Goal: Information Seeking & Learning: Learn about a topic

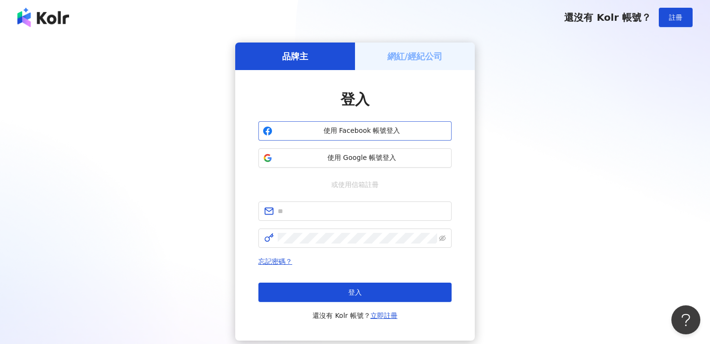
click at [377, 128] on span "使用 Facebook 帳號登入" at bounding box center [361, 131] width 171 height 10
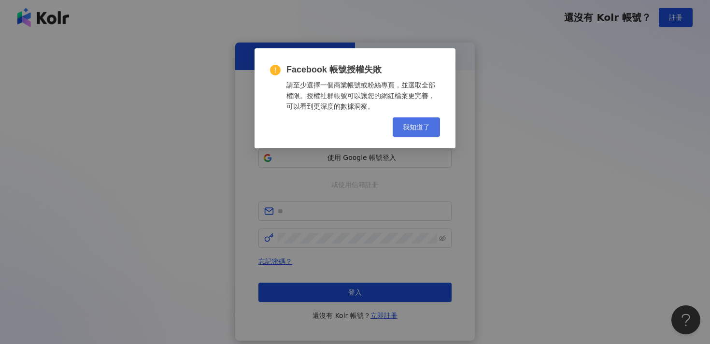
click at [410, 124] on span "我知道了" at bounding box center [416, 127] width 27 height 8
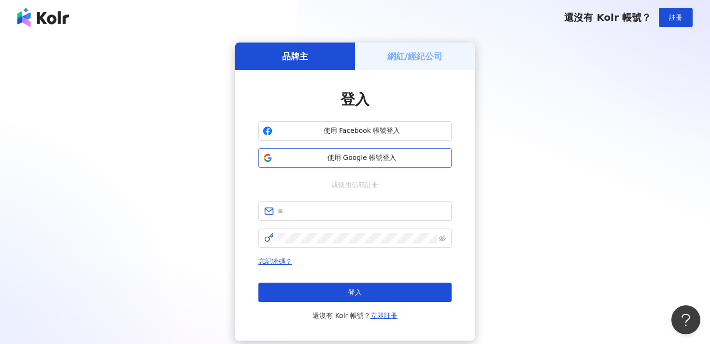
click at [343, 153] on span "使用 Google 帳號登入" at bounding box center [361, 158] width 171 height 10
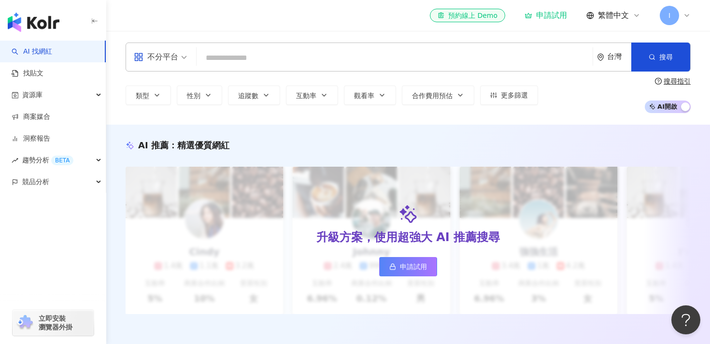
click at [217, 60] on input "search" at bounding box center [394, 58] width 388 height 18
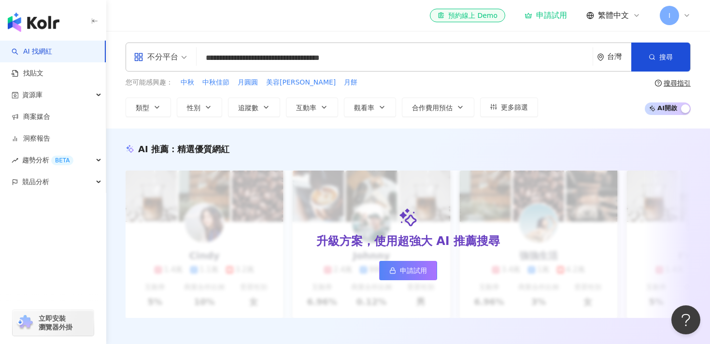
type input "**********"
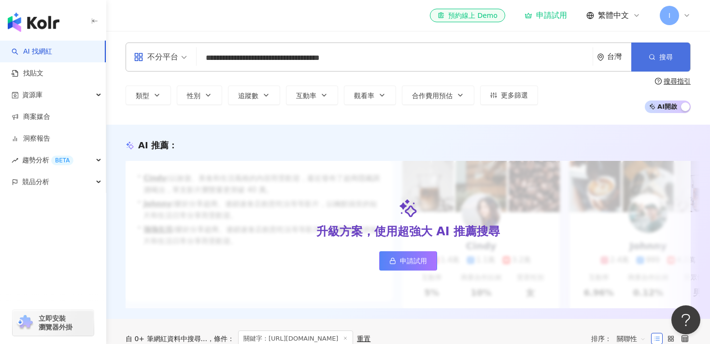
click at [653, 55] on circle "button" at bounding box center [652, 57] width 4 height 4
click at [656, 63] on button "搜尋" at bounding box center [660, 57] width 59 height 29
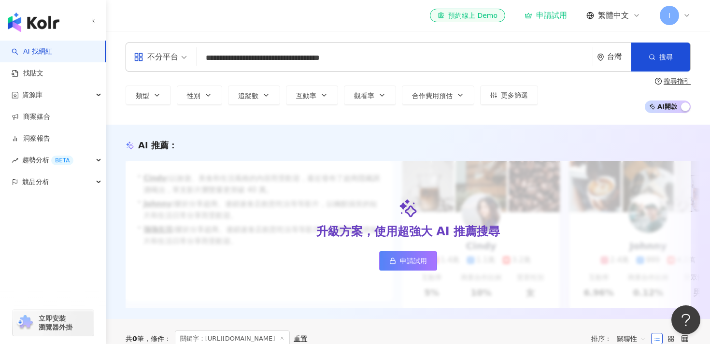
click at [369, 58] on input "**********" at bounding box center [394, 58] width 388 height 18
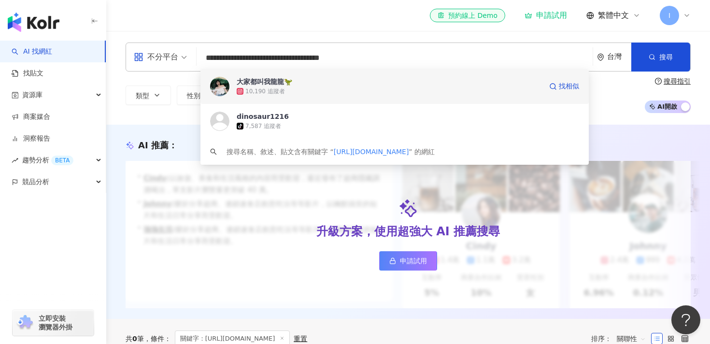
click at [318, 94] on div "10,190 追蹤者" at bounding box center [389, 91] width 305 height 10
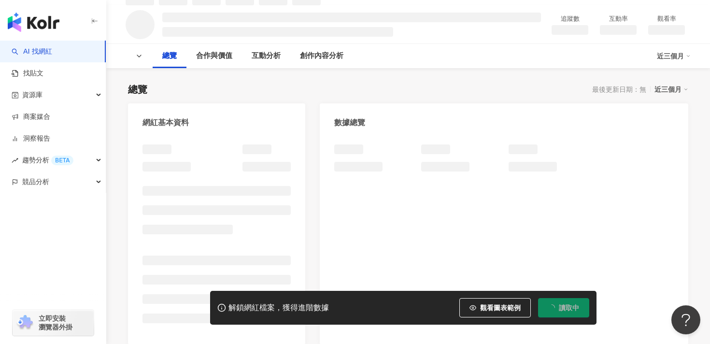
scroll to position [59, 0]
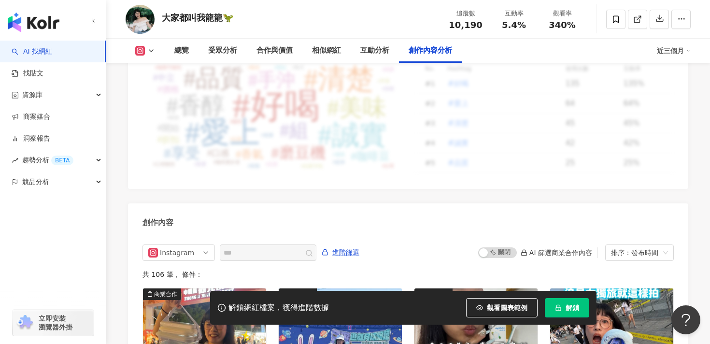
scroll to position [3016, 0]
